Goal: Find specific page/section: Find specific page/section

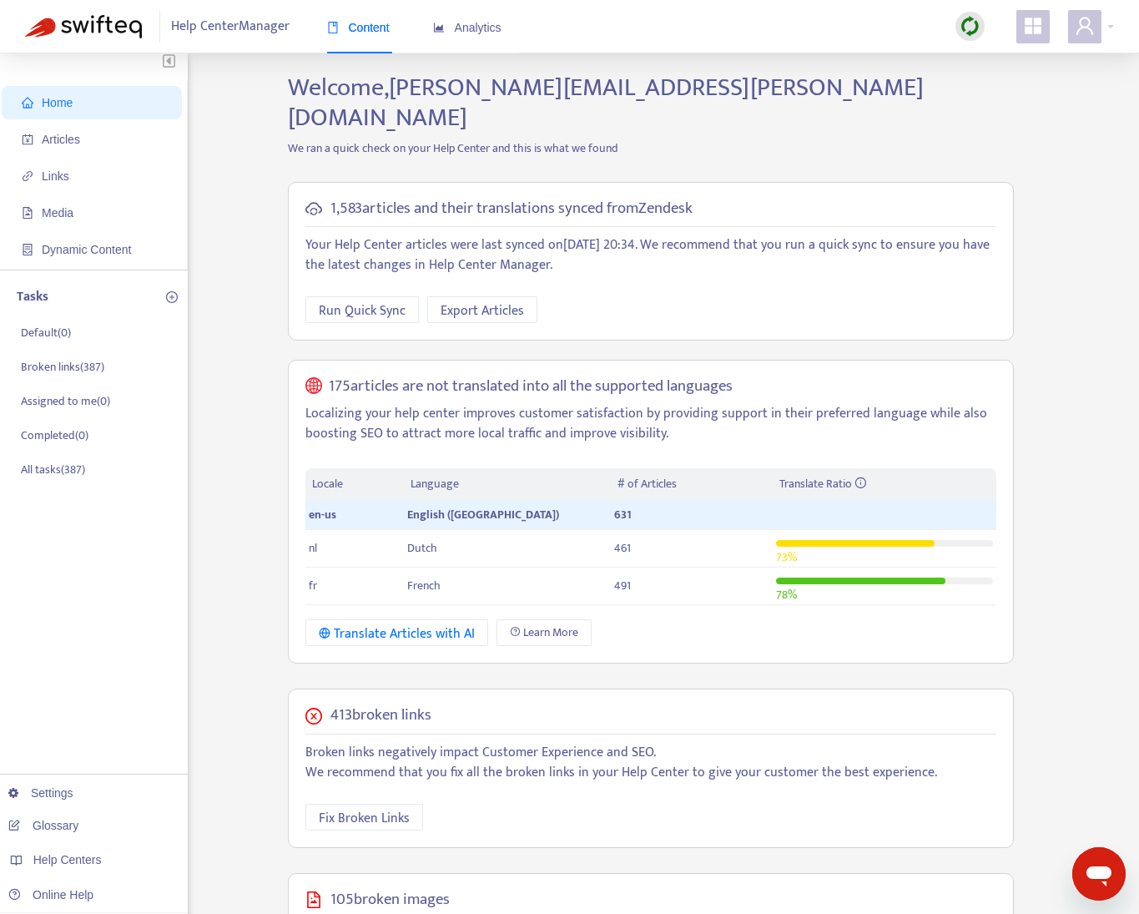
scroll to position [7, 0]
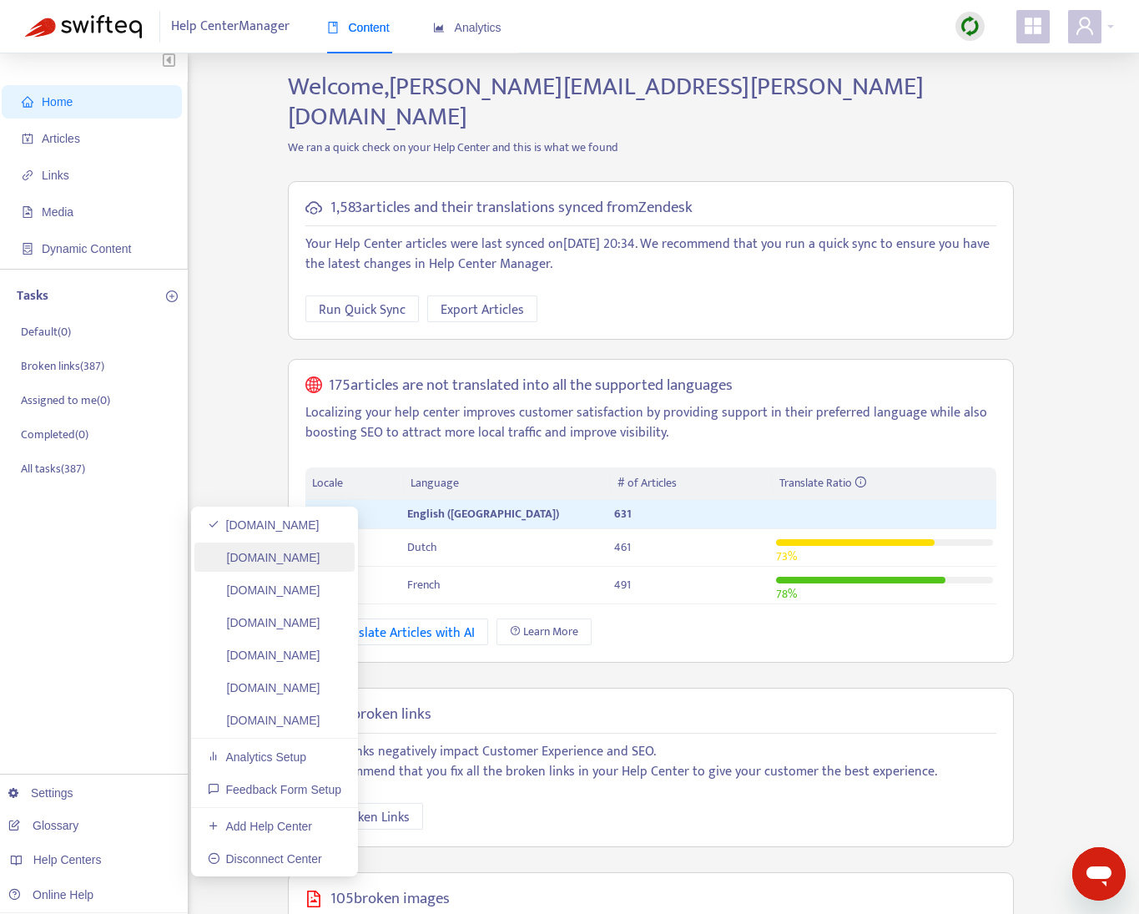
click at [297, 558] on link "[DOMAIN_NAME]" at bounding box center [264, 557] width 113 height 13
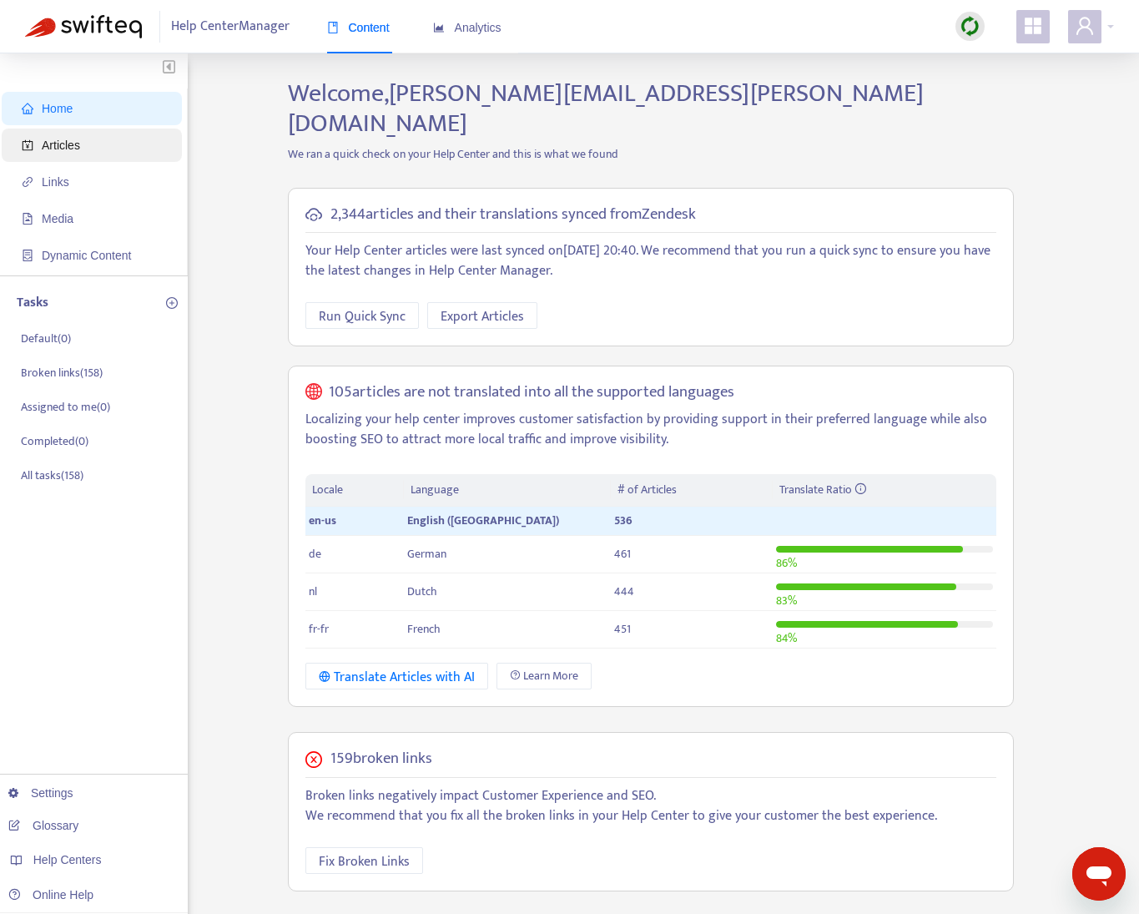
click at [87, 159] on span "Articles" at bounding box center [95, 144] width 147 height 33
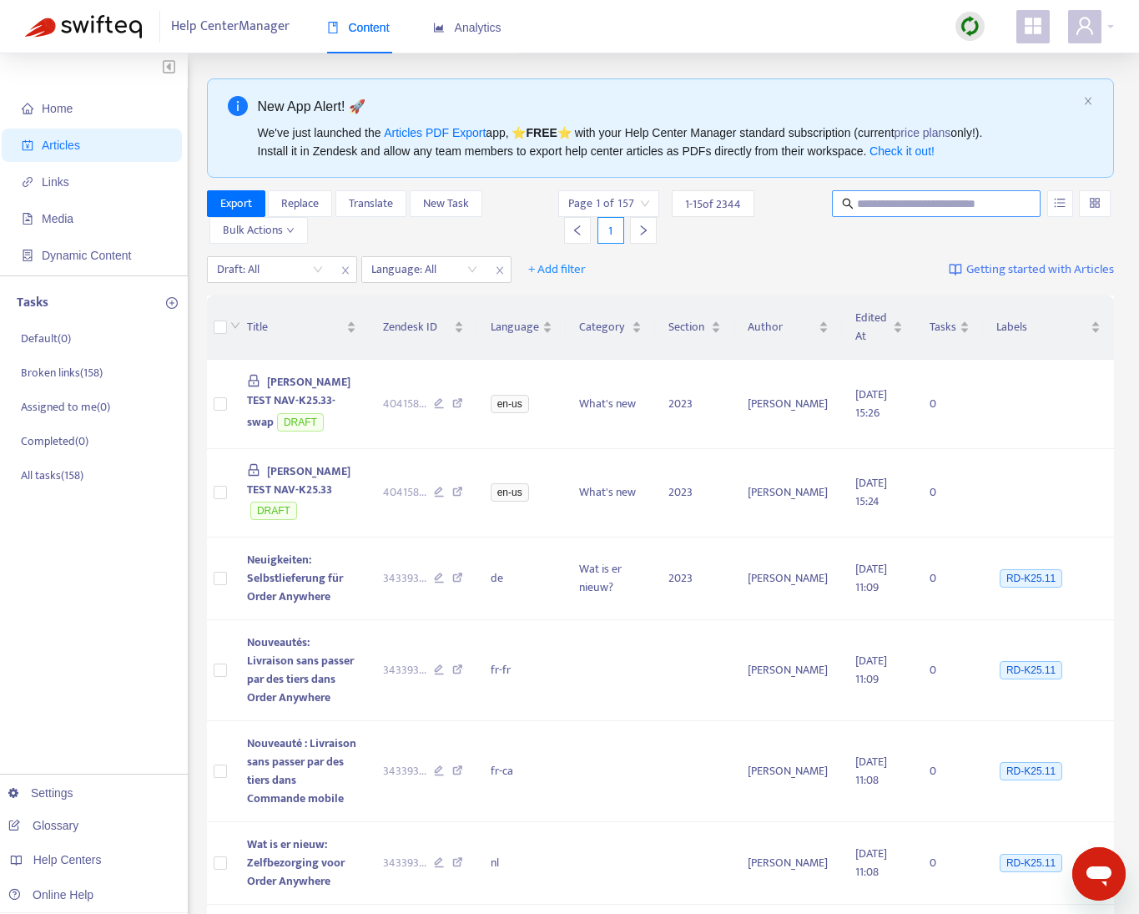
click at [980, 213] on span at bounding box center [936, 203] width 209 height 27
click at [988, 204] on input "text" at bounding box center [937, 203] width 160 height 18
click at [1057, 208] on button "button" at bounding box center [1060, 203] width 26 height 27
click at [990, 263] on span "Match Exact Phrase" at bounding box center [1004, 260] width 108 height 18
click at [960, 205] on input "**********" at bounding box center [937, 203] width 160 height 18
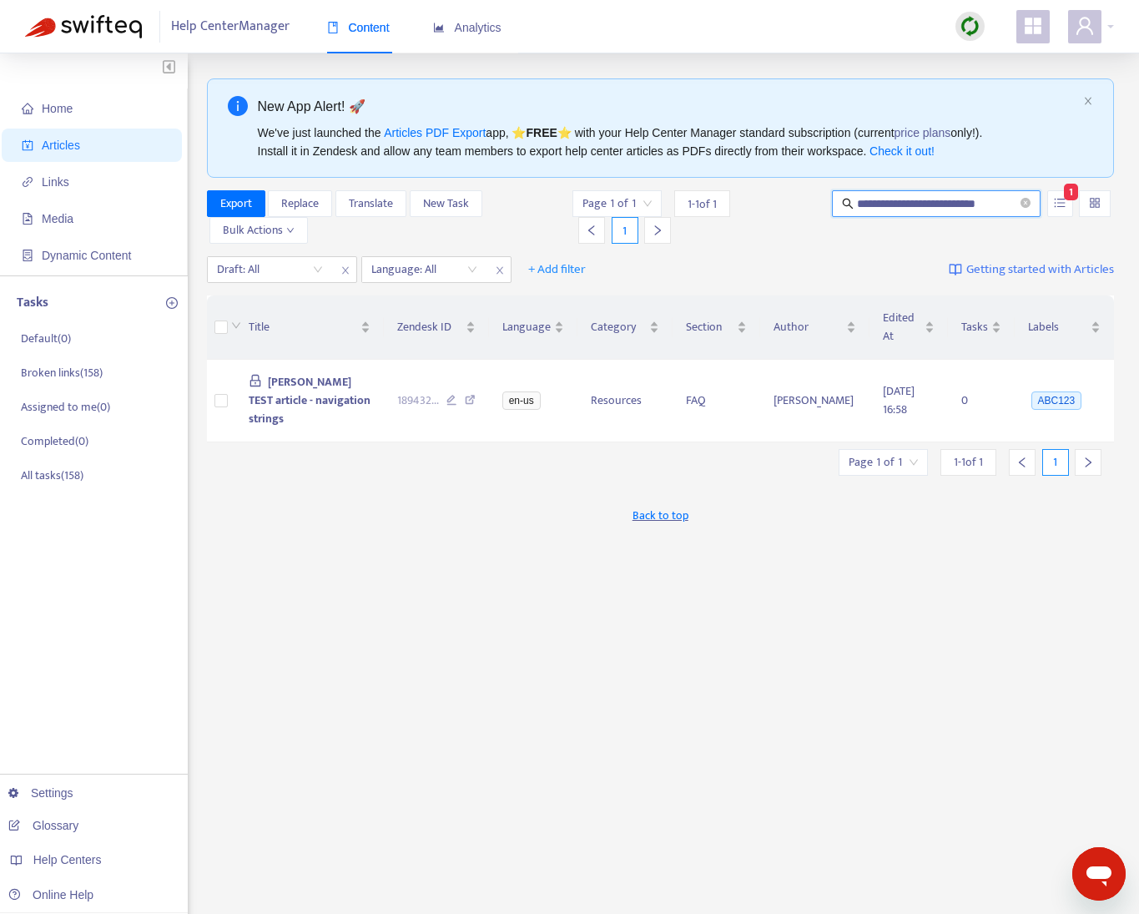
scroll to position [0, 10]
type input "**********"
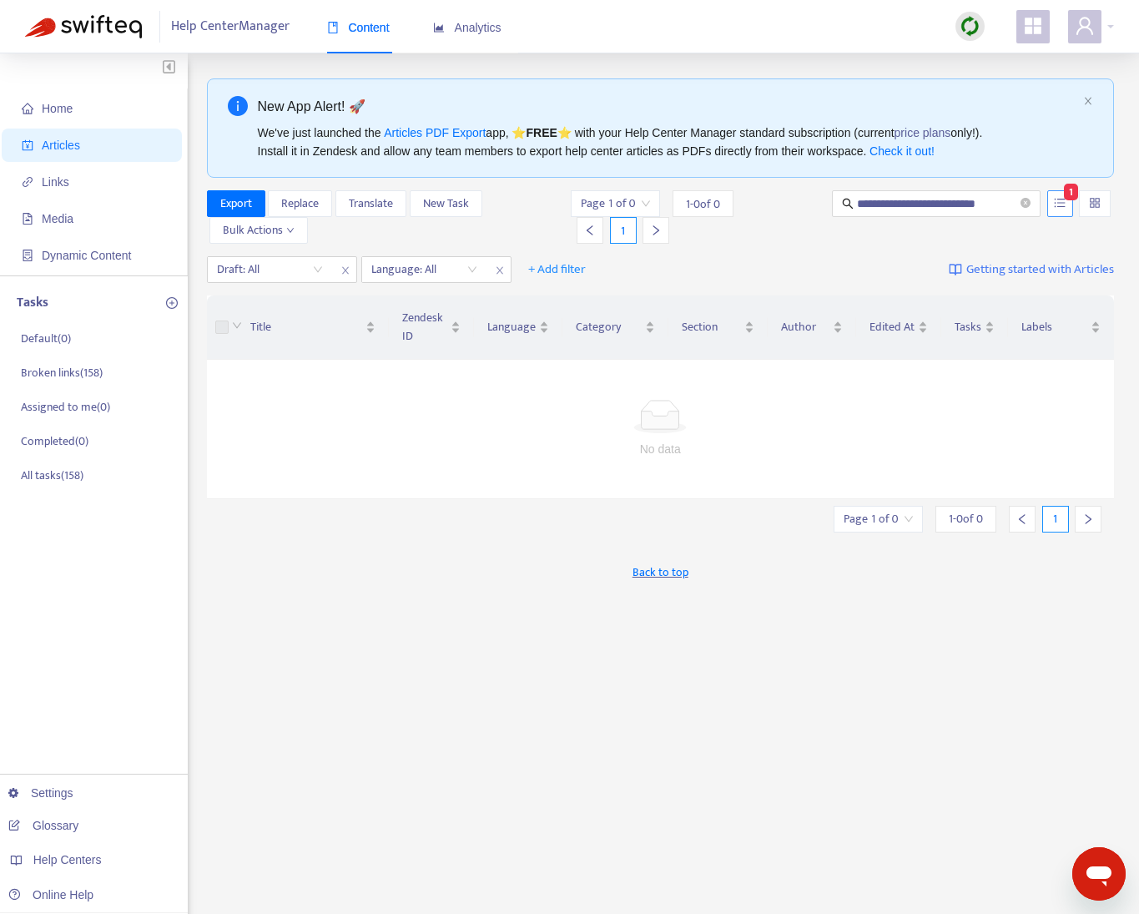
scroll to position [0, 0]
click at [1069, 204] on button "button" at bounding box center [1060, 203] width 26 height 27
